Goal: Information Seeking & Learning: Learn about a topic

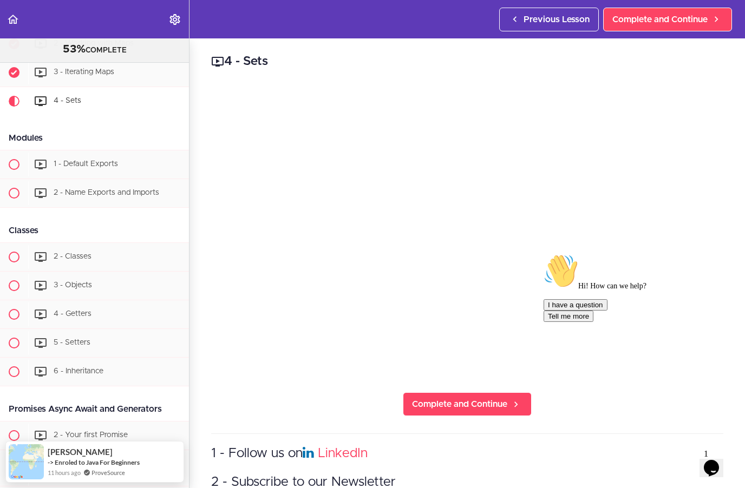
click at [119, 75] on div "3 - Iterating Maps" at bounding box center [108, 73] width 161 height 24
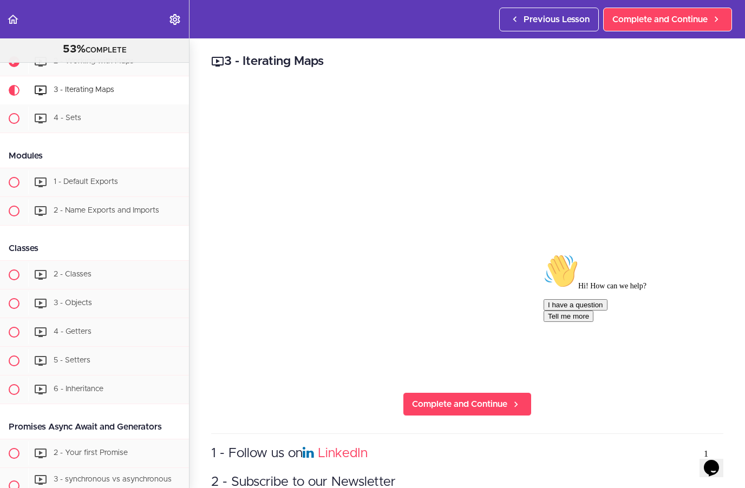
scroll to position [2009, 0]
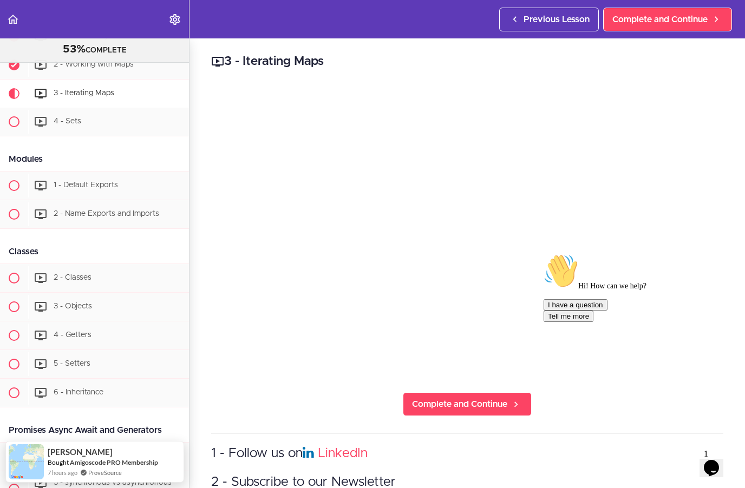
click at [452, 398] on span "Complete and Continue" at bounding box center [459, 404] width 95 height 13
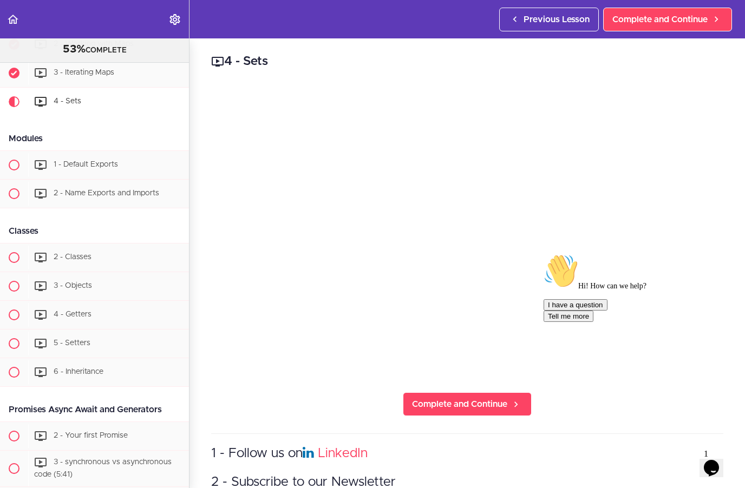
scroll to position [2037, 0]
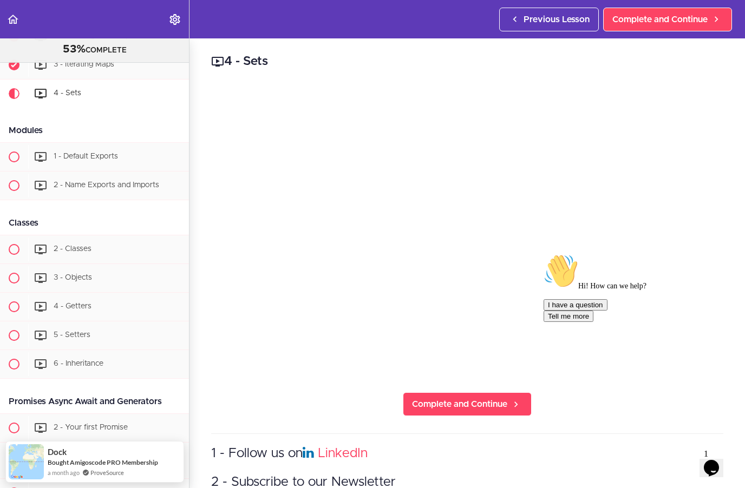
click at [525, 456] on h3 "1 - Follow us on LinkedIn" at bounding box center [467, 454] width 512 height 18
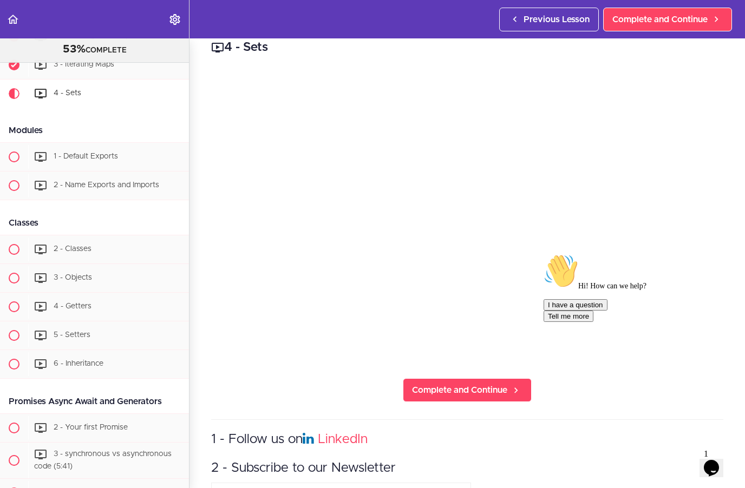
scroll to position [8, 0]
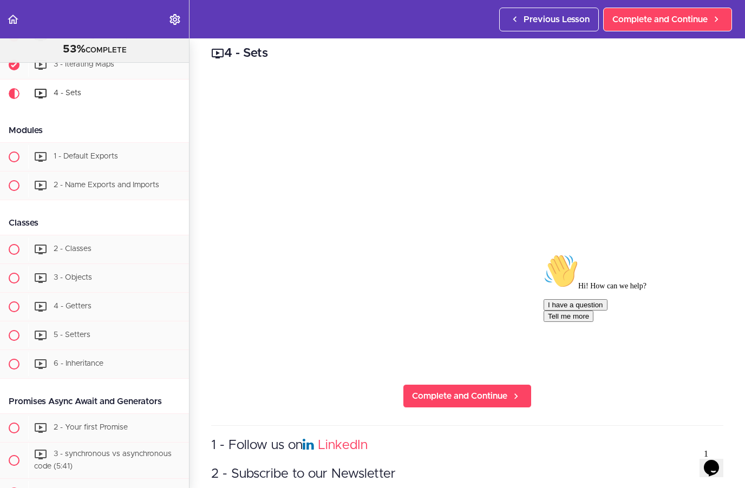
click at [744, 385] on html "Autoplay Autocomplete Previous Lesson Complete and Continue Javascript Mastery …" at bounding box center [372, 249] width 745 height 499
click at [461, 393] on span "Complete and Continue" at bounding box center [459, 396] width 95 height 13
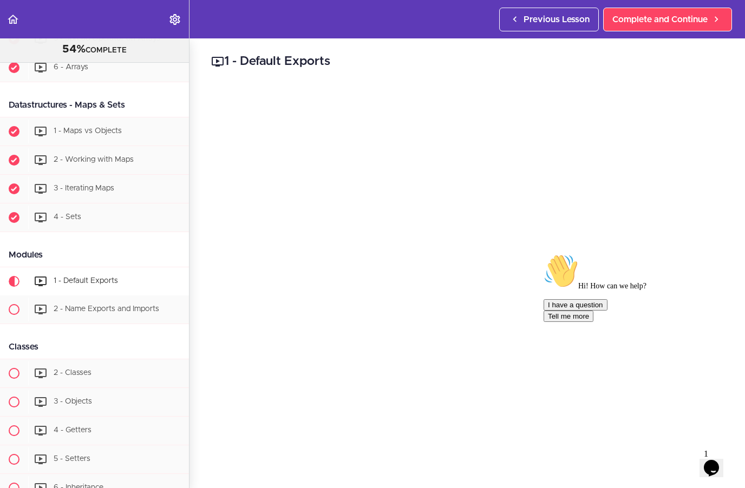
scroll to position [1888, 0]
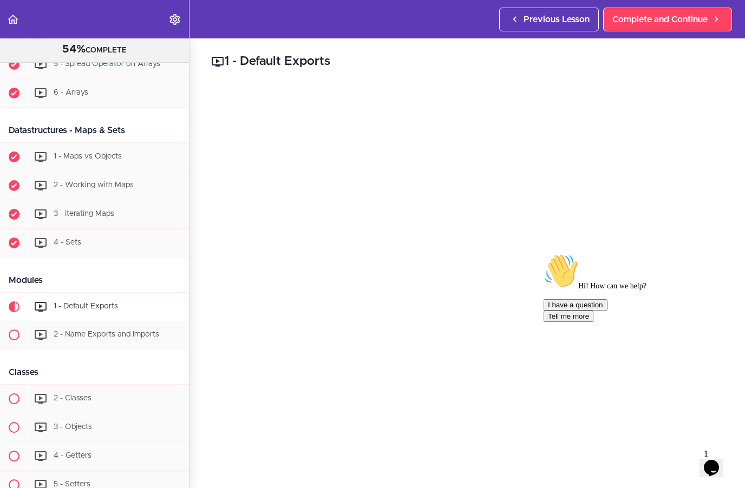
click at [716, 464] on icon "Opens Chat This icon Opens the chat window." at bounding box center [711, 468] width 17 height 17
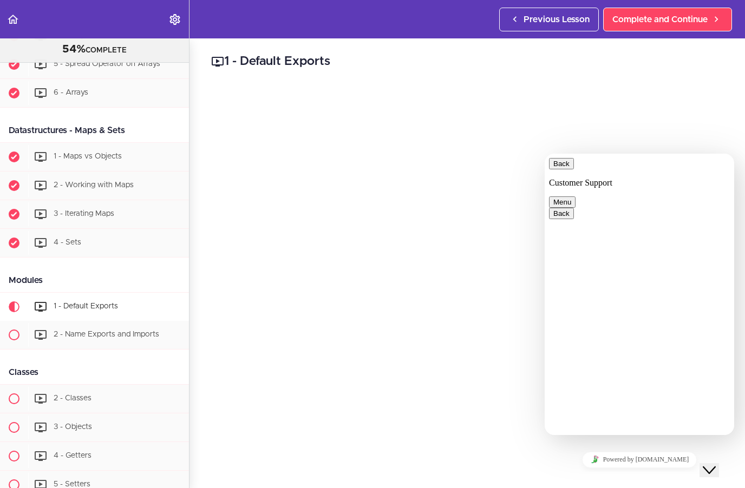
click at [566, 169] on button "Back" at bounding box center [561, 163] width 25 height 11
click at [507, 409] on div "1 - Default Exports node --experimental-modules index.js package.json json { "n…" at bounding box center [561, 263] width 745 height 450
click at [709, 464] on icon "Close Chat This icon closes the chat window." at bounding box center [709, 470] width 13 height 13
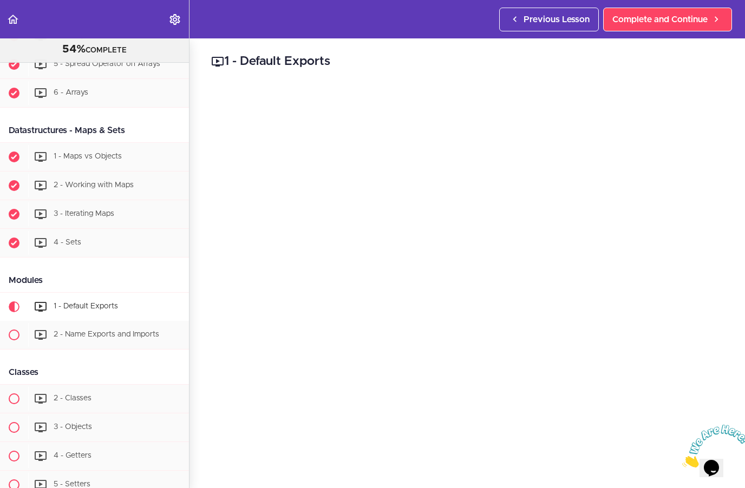
click at [682, 460] on icon "Close" at bounding box center [682, 464] width 0 height 9
click at [657, 27] on link "Complete and Continue" at bounding box center [667, 20] width 129 height 24
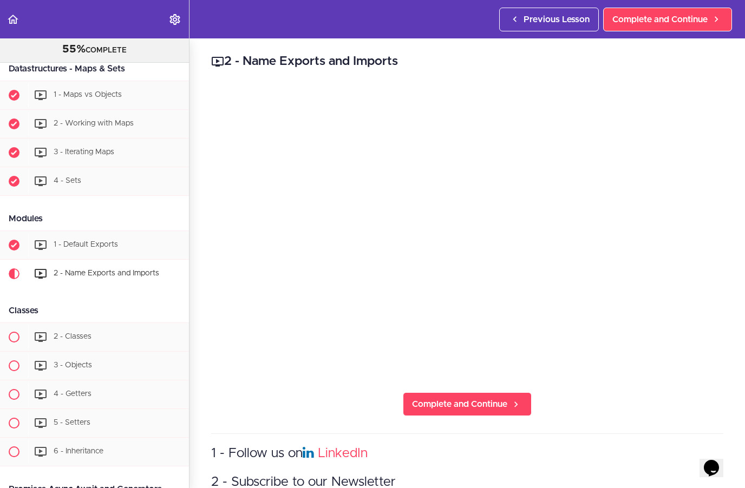
scroll to position [2130, 0]
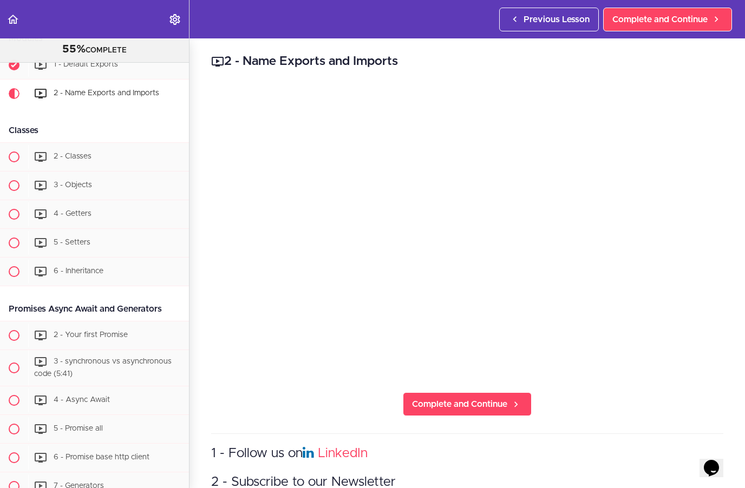
click at [434, 405] on span "Complete and Continue" at bounding box center [459, 404] width 95 height 13
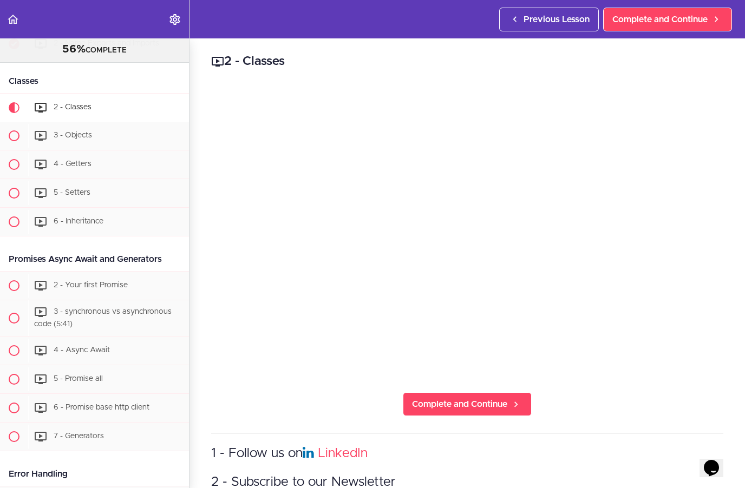
scroll to position [2194, 0]
